Goal: Check status: Check status

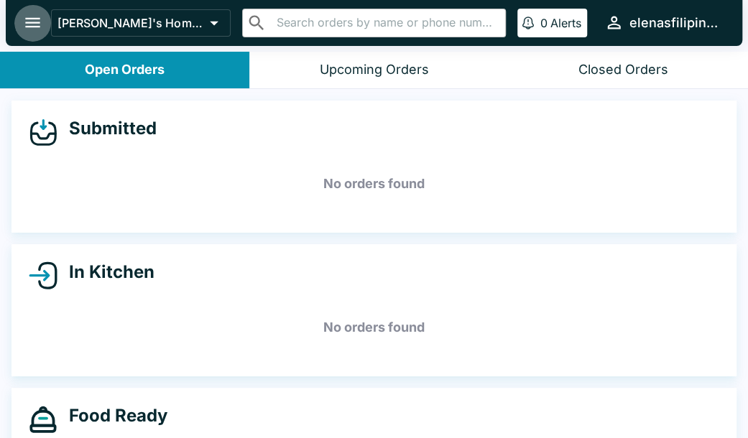
click at [34, 19] on icon "open drawer" at bounding box center [32, 23] width 15 height 10
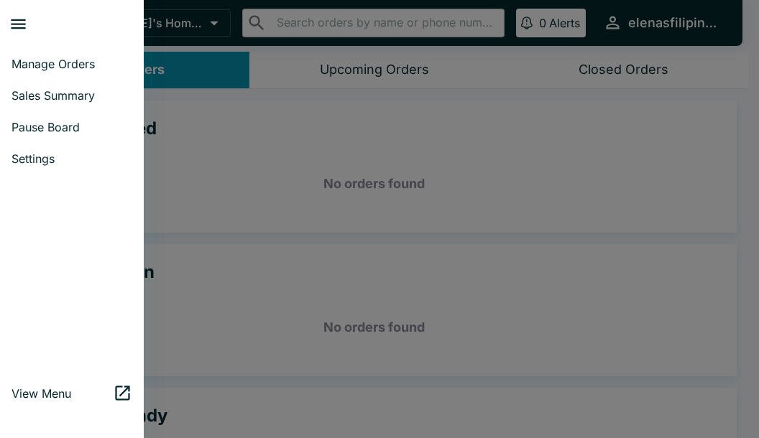
click at [52, 92] on span "Sales Summary" at bounding box center [71, 95] width 121 height 14
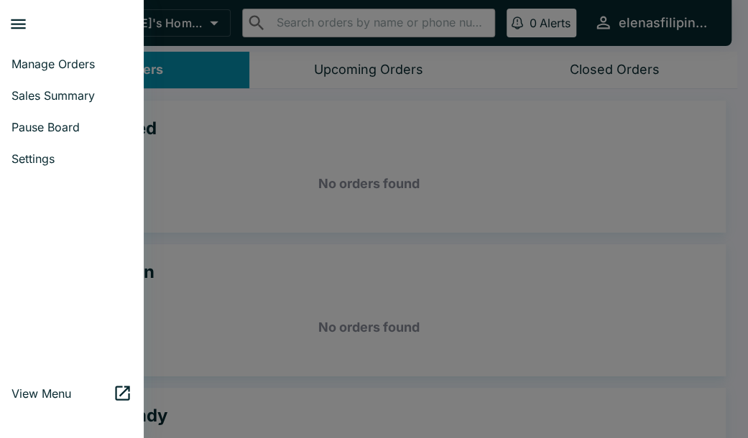
select select "03:00"
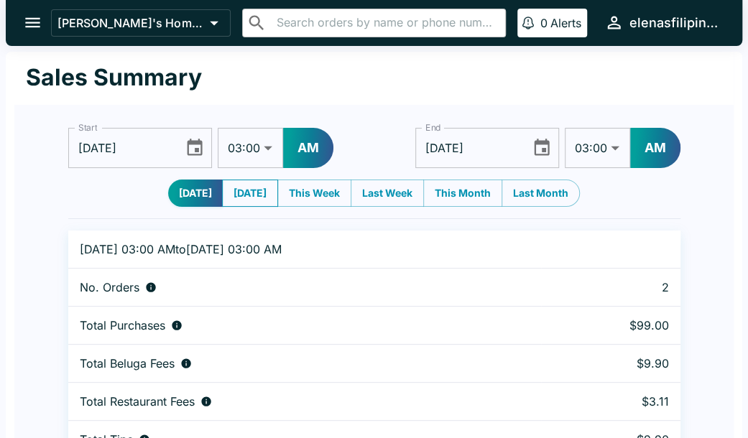
click at [260, 201] on button "[DATE]" at bounding box center [250, 193] width 56 height 27
type input "[DATE]"
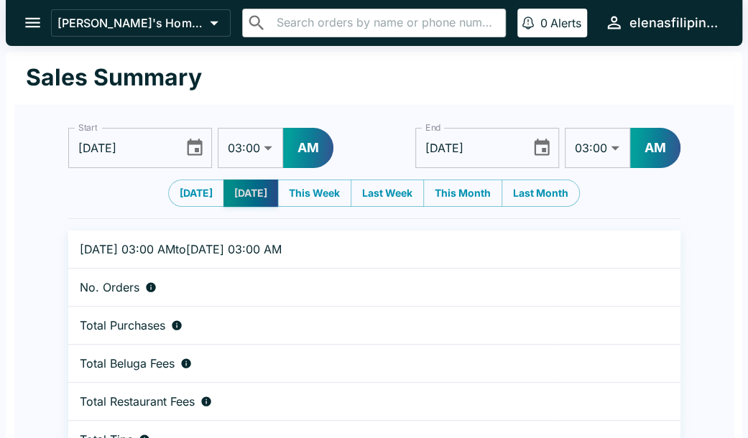
type input "[DATE]"
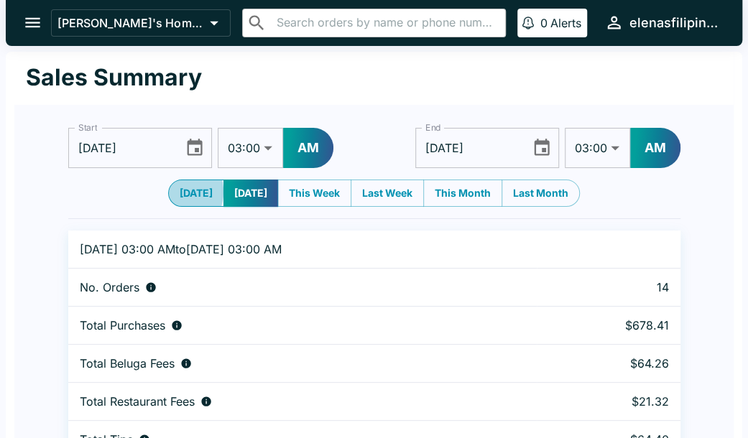
click at [170, 192] on button "[DATE]" at bounding box center [196, 193] width 56 height 27
type input "[DATE]"
